Goal: Information Seeking & Learning: Learn about a topic

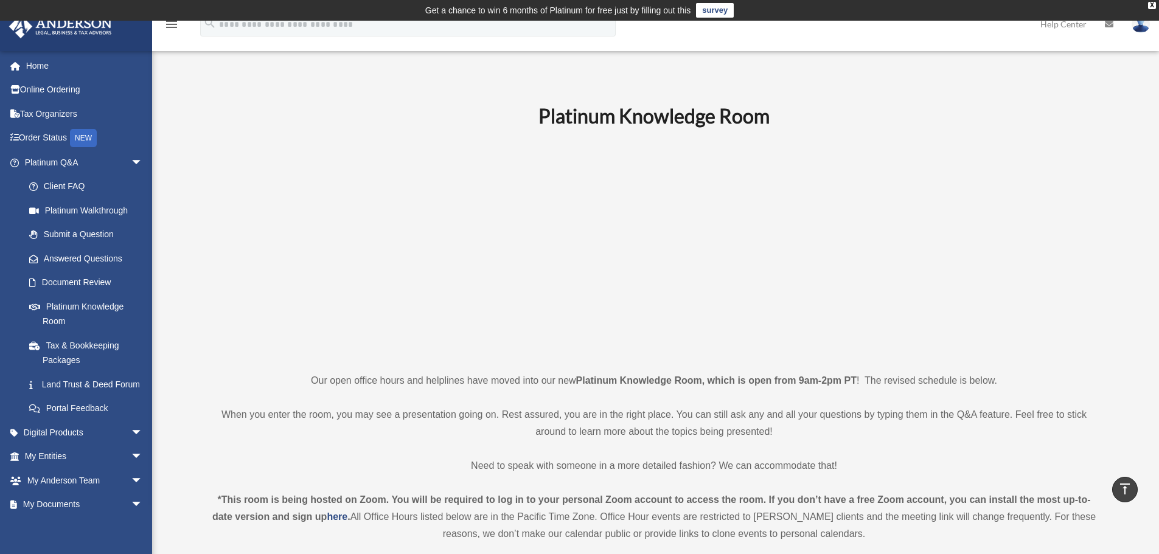
scroll to position [507, 0]
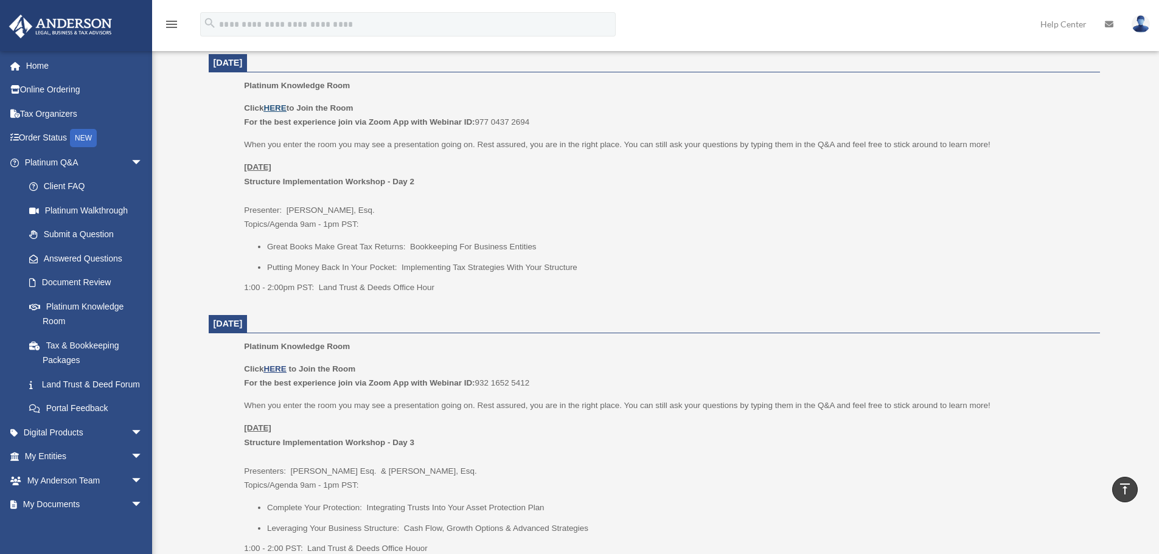
click at [276, 110] on u "HERE" at bounding box center [274, 107] width 23 height 9
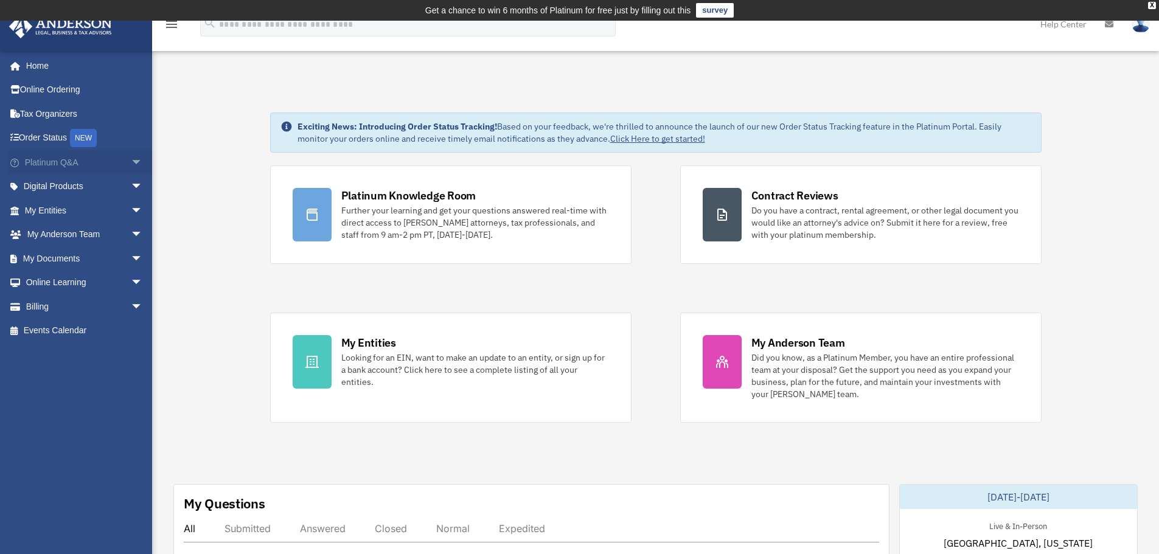
click at [36, 157] on link "Platinum Q&A arrow_drop_down" at bounding box center [85, 162] width 153 height 24
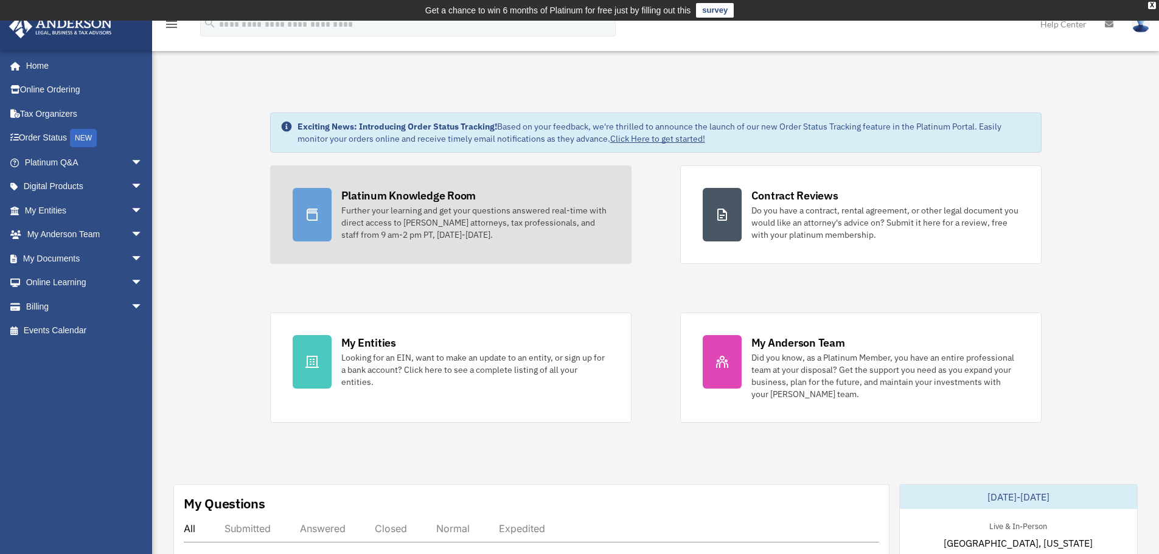
click at [371, 226] on div "Further your learning and get your questions answered real-time with direct acc…" at bounding box center [475, 222] width 268 height 36
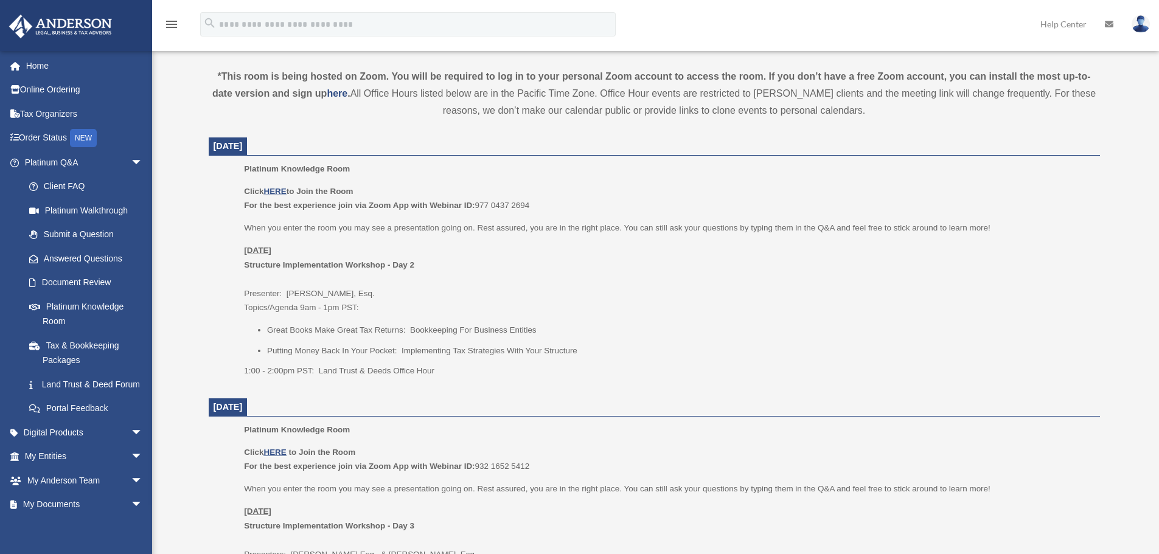
scroll to position [426, 0]
click at [282, 189] on u "HERE" at bounding box center [274, 188] width 23 height 9
